Goal: Find specific page/section: Find specific page/section

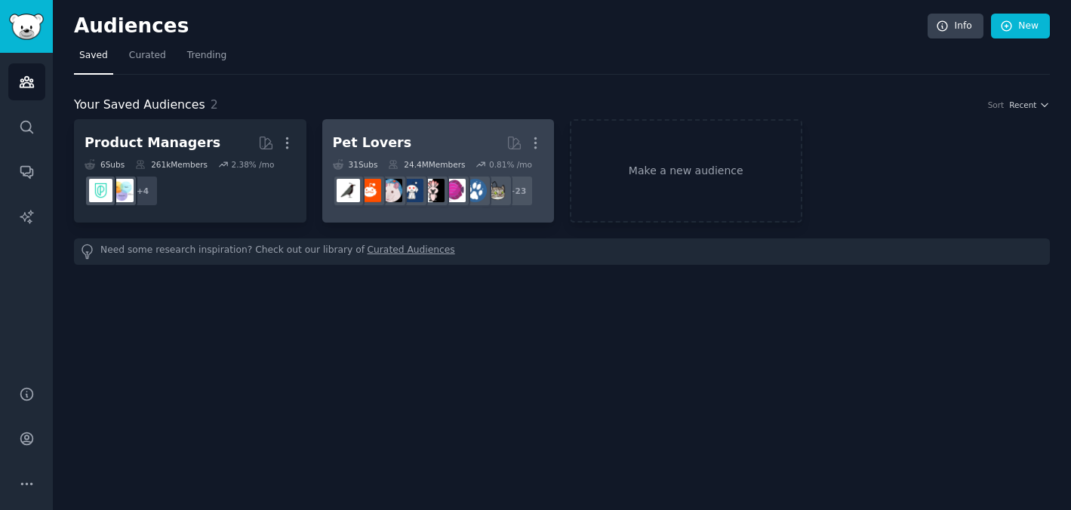
click at [399, 145] on h2 "Pet Lovers More" at bounding box center [438, 143] width 211 height 26
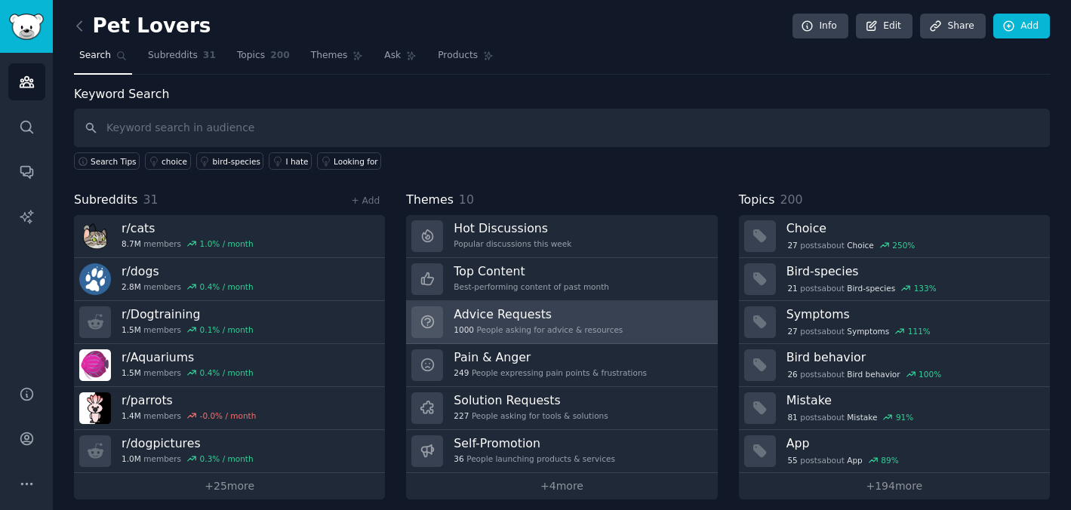
scroll to position [10, 0]
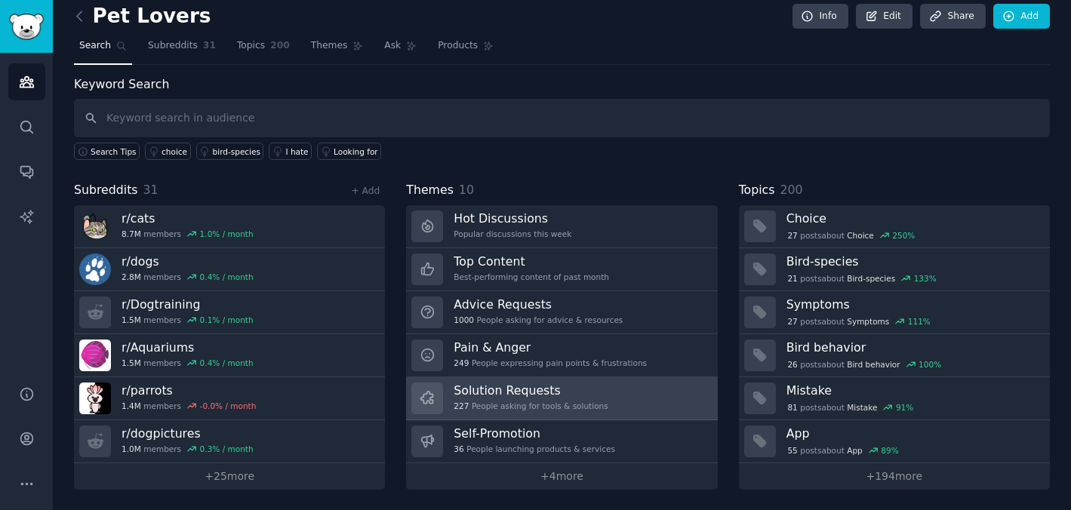
click at [546, 381] on link "Solution Requests 227 People asking for tools & solutions" at bounding box center [561, 398] width 311 height 43
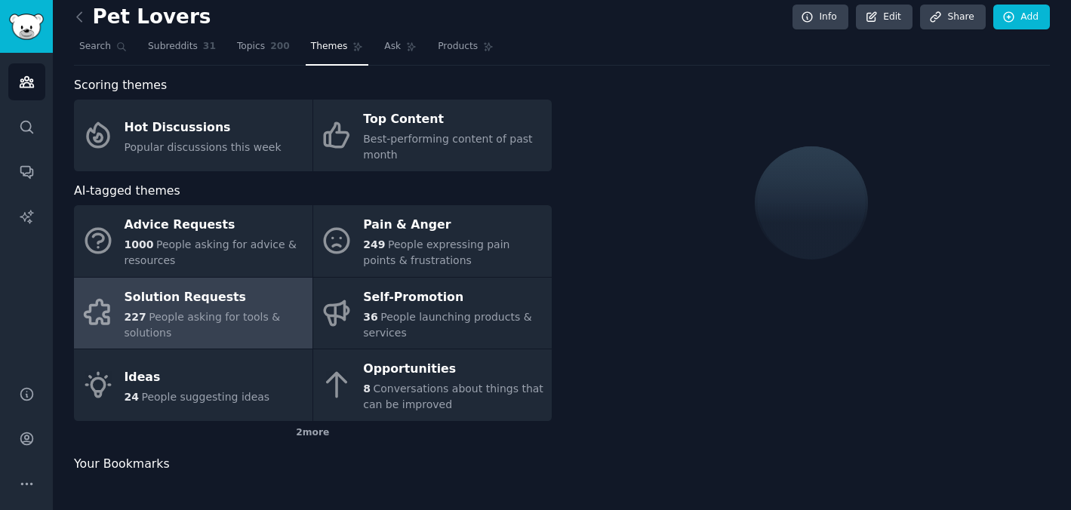
scroll to position [10, 0]
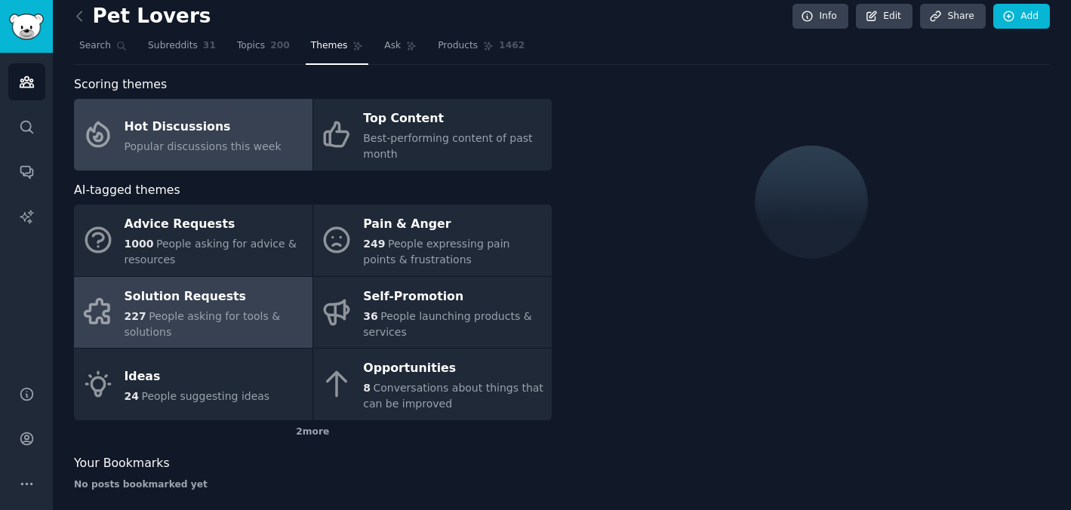
click at [211, 137] on div "Hot Discussions" at bounding box center [203, 127] width 157 height 24
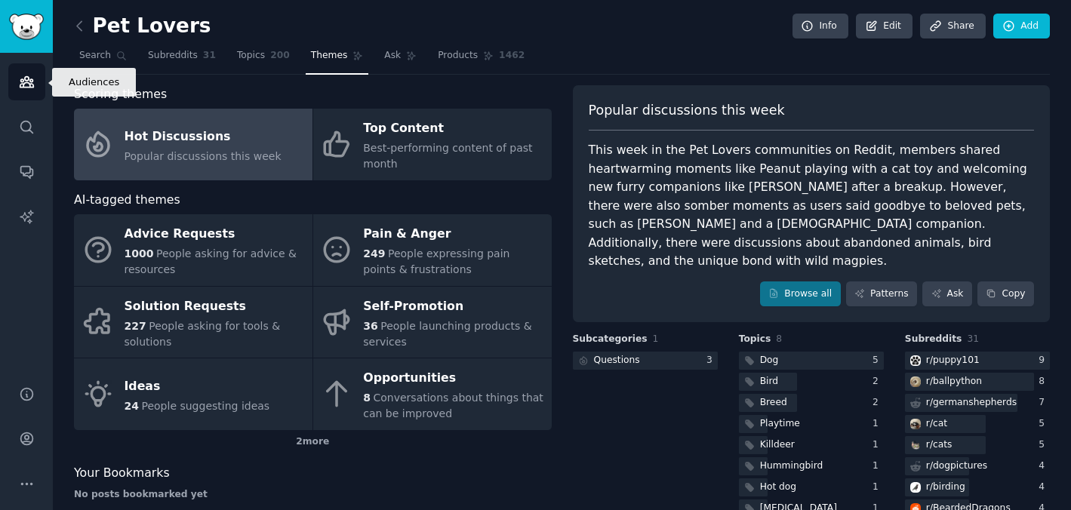
click at [23, 76] on icon "Sidebar" at bounding box center [27, 82] width 16 height 16
